Goal: Navigation & Orientation: Go to known website

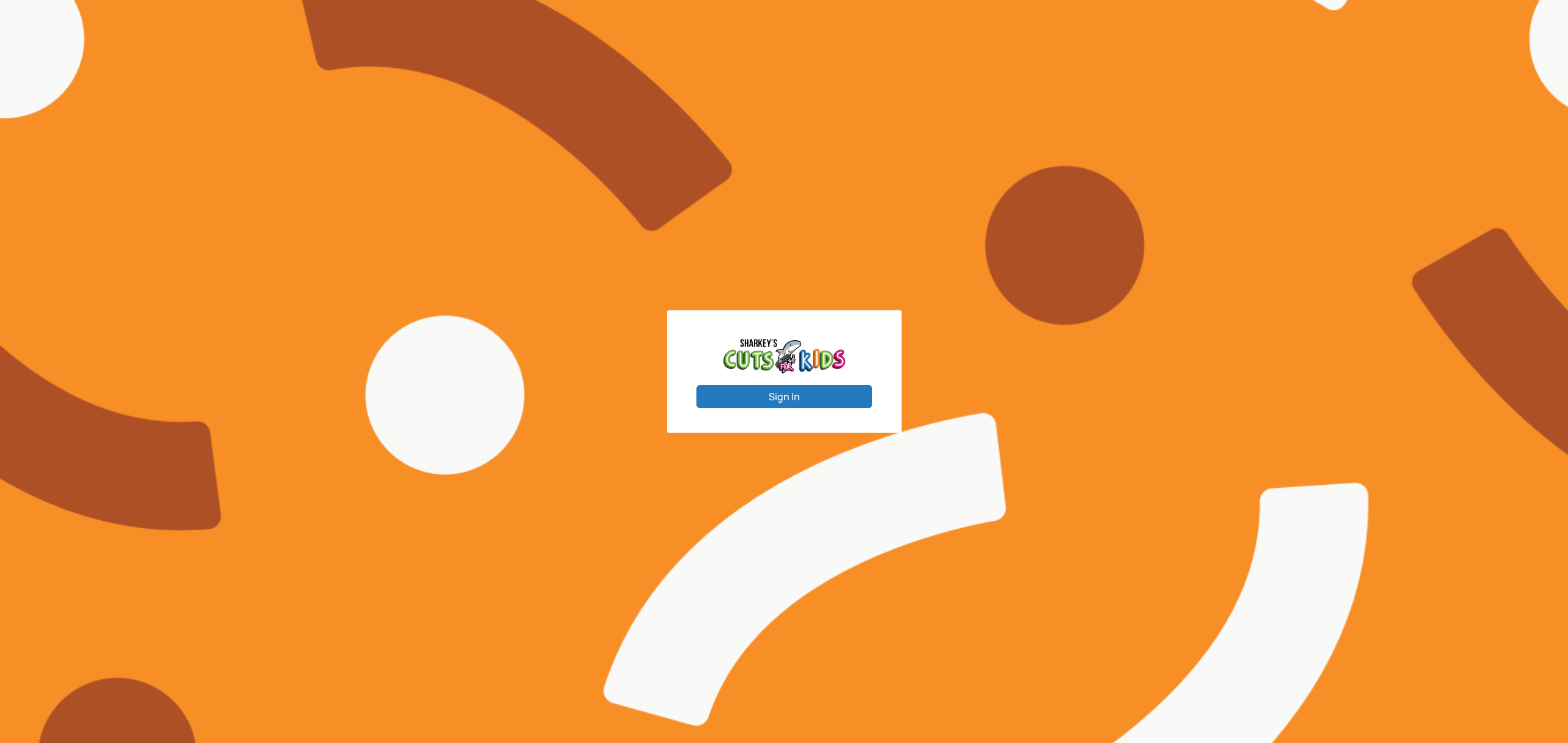
click at [767, 391] on button "Sign In" at bounding box center [784, 397] width 176 height 23
click at [778, 397] on button "Sign In" at bounding box center [784, 397] width 176 height 23
click at [758, 397] on button "Sign In" at bounding box center [784, 397] width 176 height 23
